Goal: Transaction & Acquisition: Purchase product/service

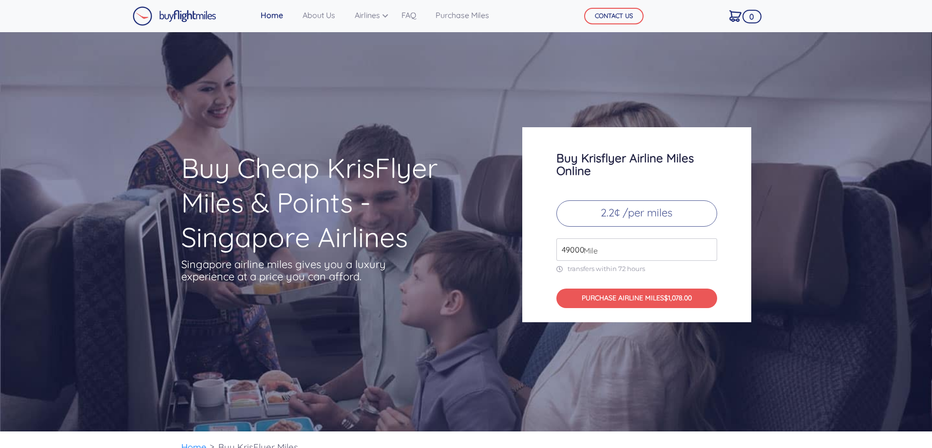
click at [582, 248] on span "Mile" at bounding box center [588, 250] width 19 height 12
click at [583, 250] on span "Mile" at bounding box center [588, 250] width 19 height 12
drag, startPoint x: 583, startPoint y: 250, endPoint x: 560, endPoint y: 250, distance: 23.9
click at [560, 250] on div "49000 Mile" at bounding box center [636, 249] width 161 height 22
click at [560, 250] on input "49000" at bounding box center [636, 249] width 161 height 22
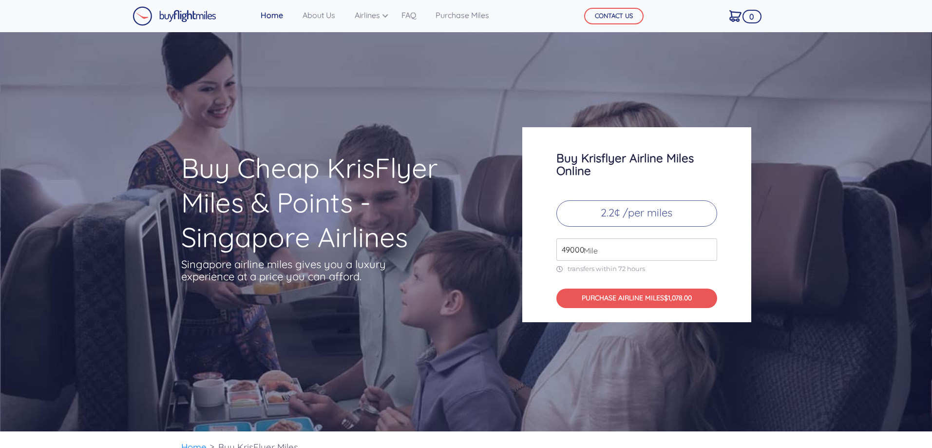
click at [604, 252] on input "49000" at bounding box center [636, 249] width 161 height 22
click at [600, 251] on input "49000" at bounding box center [636, 249] width 161 height 22
type input "4"
type input "20000"
